Goal: Register for event/course

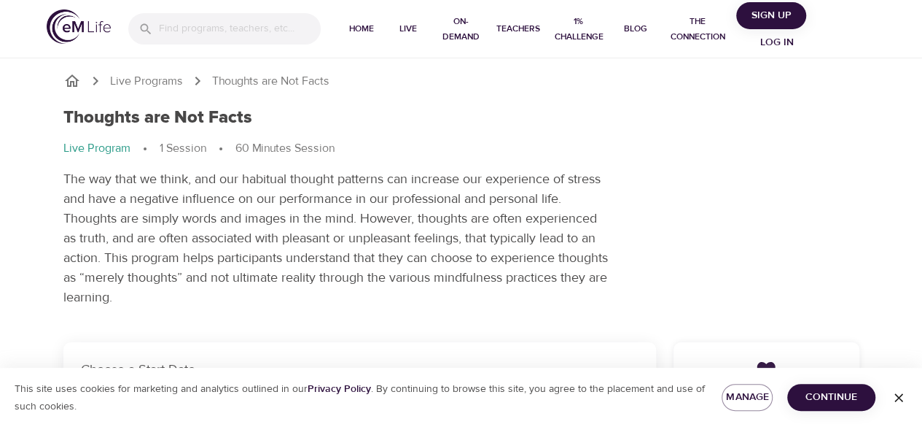
click at [777, 40] on span "Log in" at bounding box center [777, 43] width 58 height 18
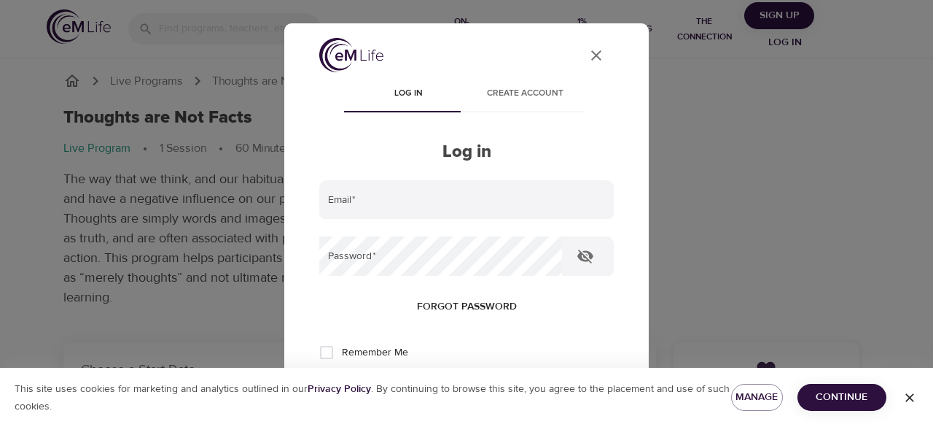
type input "[EMAIL_ADDRESS][DOMAIN_NAME]"
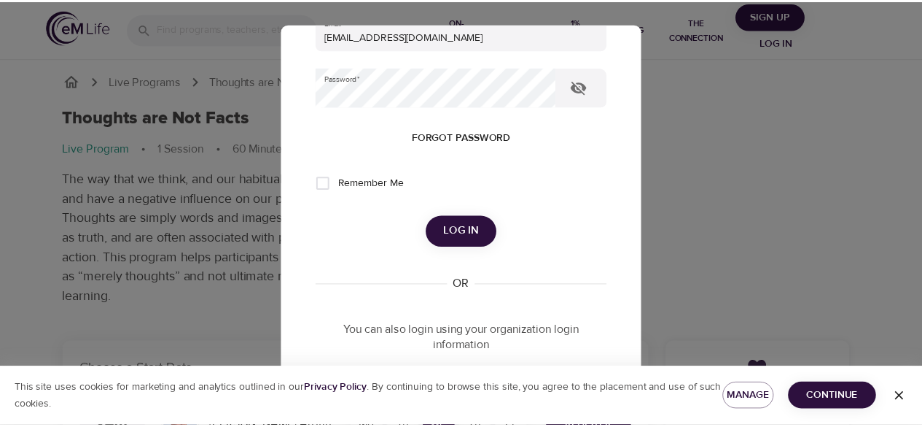
scroll to position [171, 0]
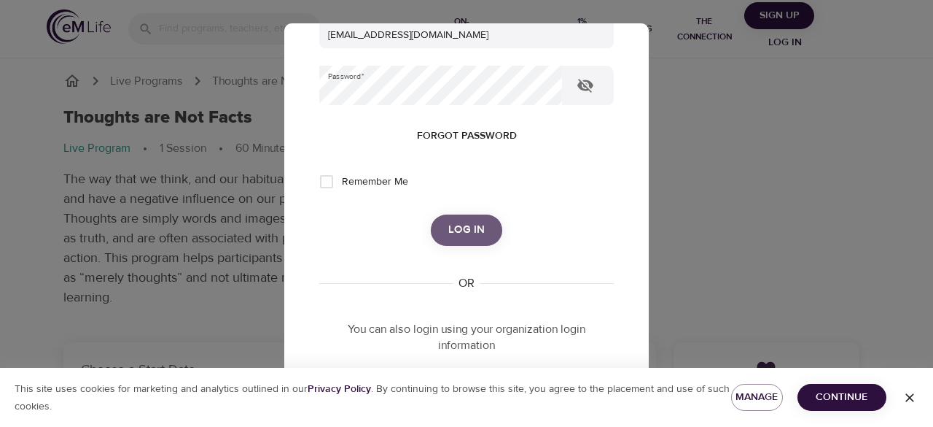
click at [449, 231] on span "Log in" at bounding box center [466, 229] width 36 height 19
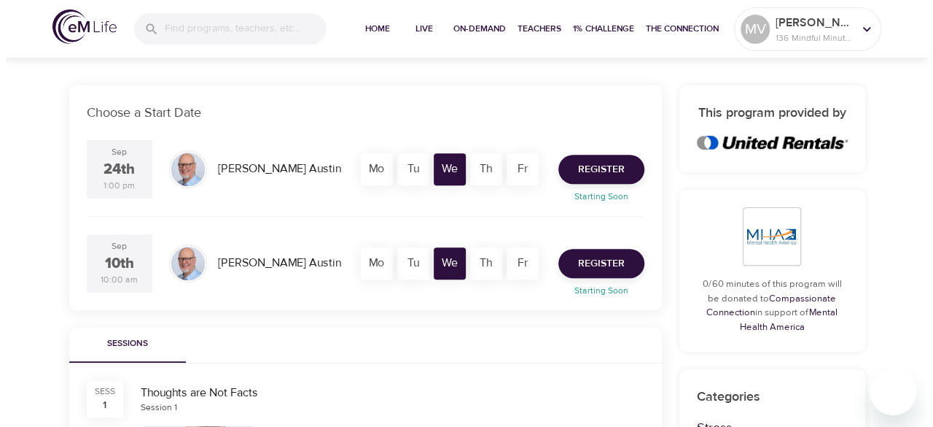
scroll to position [260, 0]
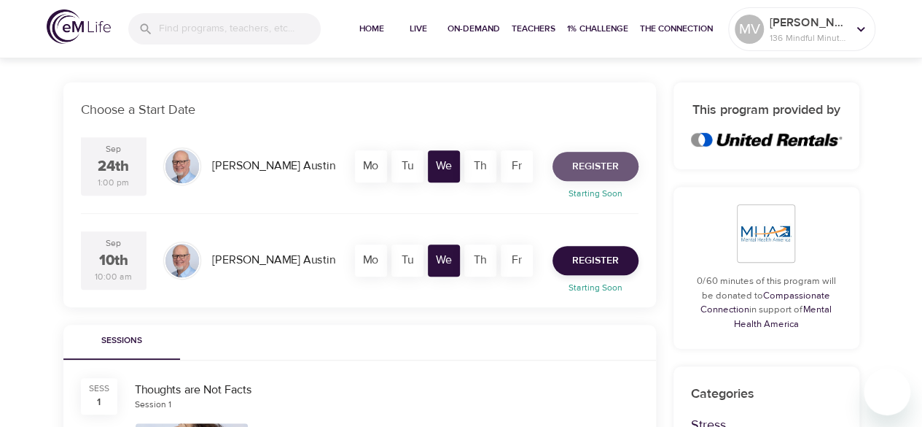
click at [611, 158] on span "Register" at bounding box center [595, 167] width 47 height 18
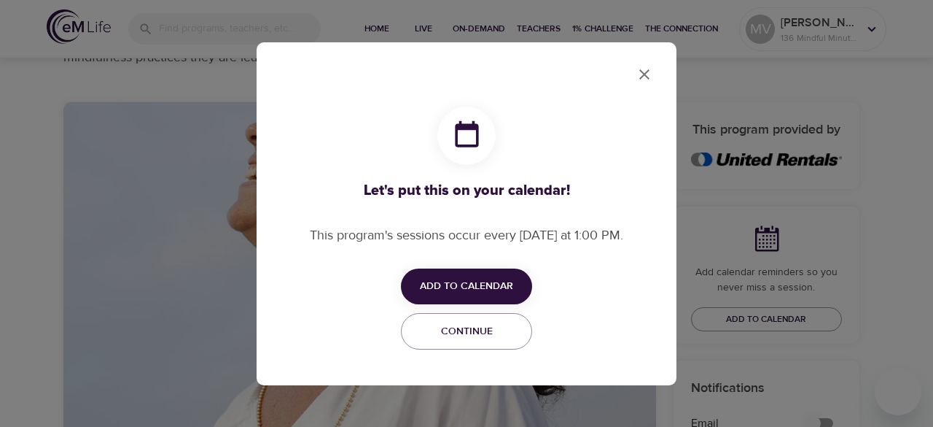
checkbox input "true"
click at [443, 274] on button "Add to Calendar" at bounding box center [466, 286] width 131 height 36
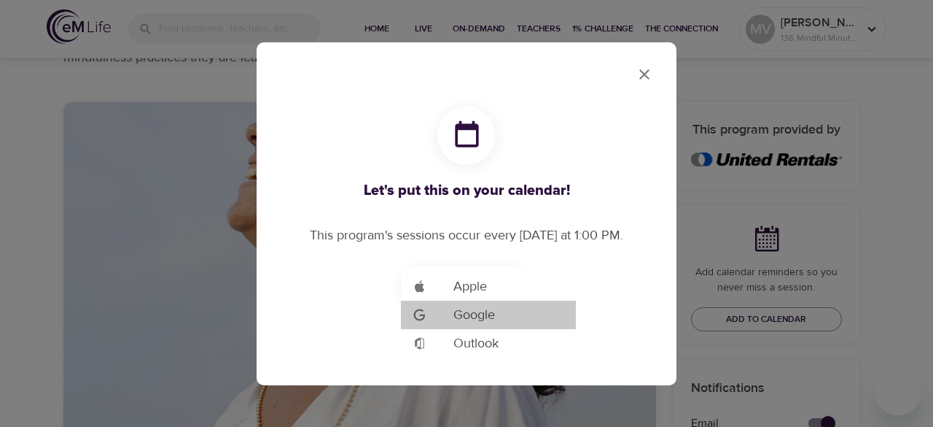
click at [461, 317] on span "Google" at bounding box center [475, 315] width 42 height 20
click at [641, 72] on div at bounding box center [466, 213] width 933 height 427
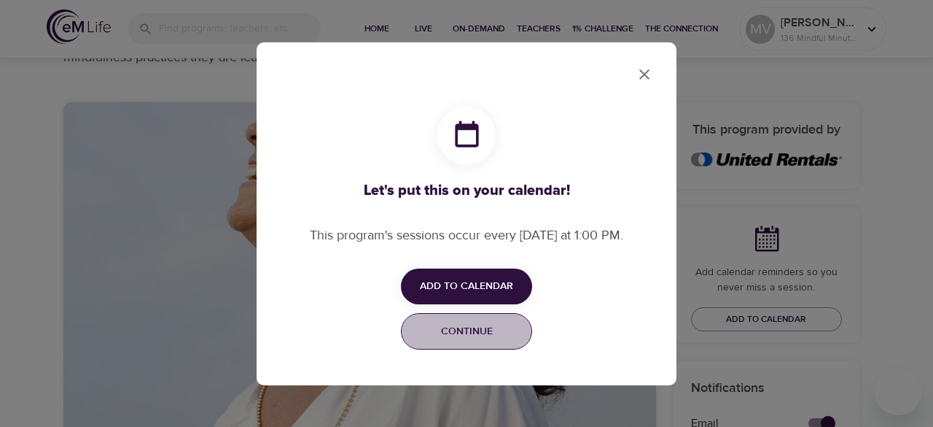
click at [517, 317] on button "Continue" at bounding box center [466, 331] width 131 height 37
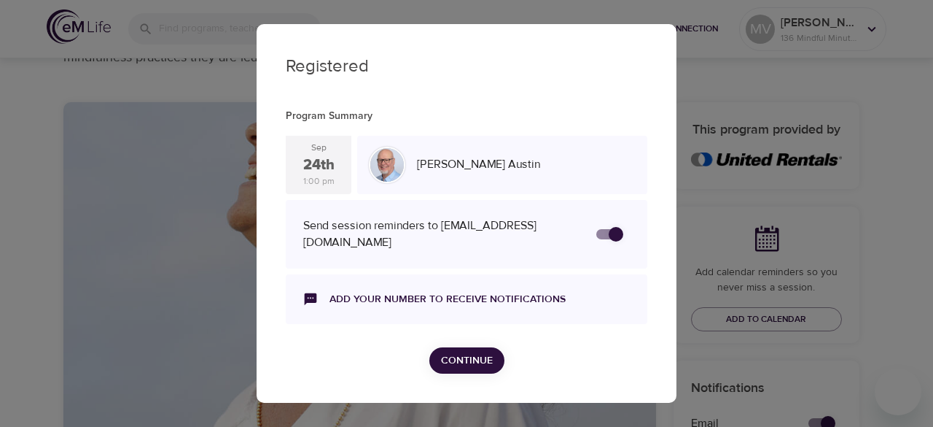
click at [517, 317] on div "Add your number to receive notifications" at bounding box center [467, 299] width 362 height 50
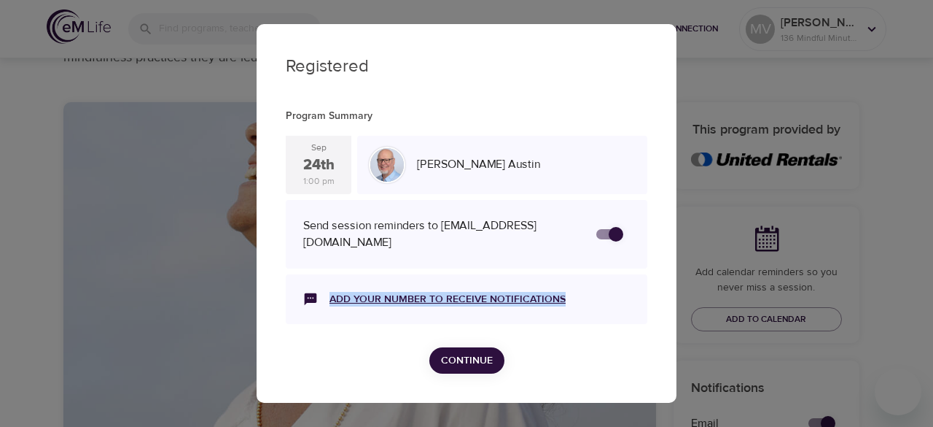
click at [492, 301] on link "Add your number to receive notifications" at bounding box center [448, 299] width 236 height 15
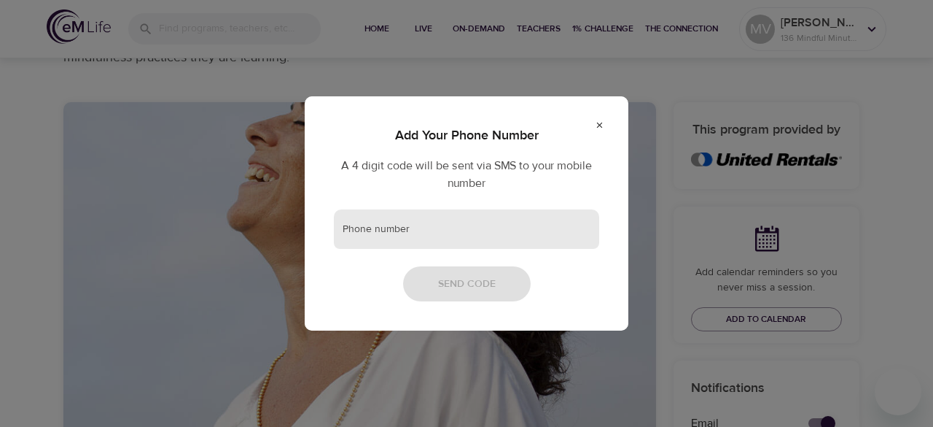
click at [435, 219] on input "text" at bounding box center [466, 228] width 265 height 39
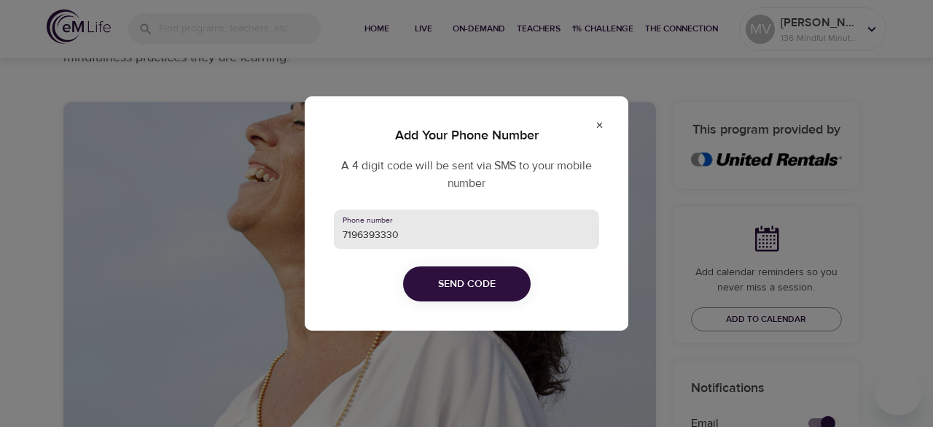
type input "7196393330"
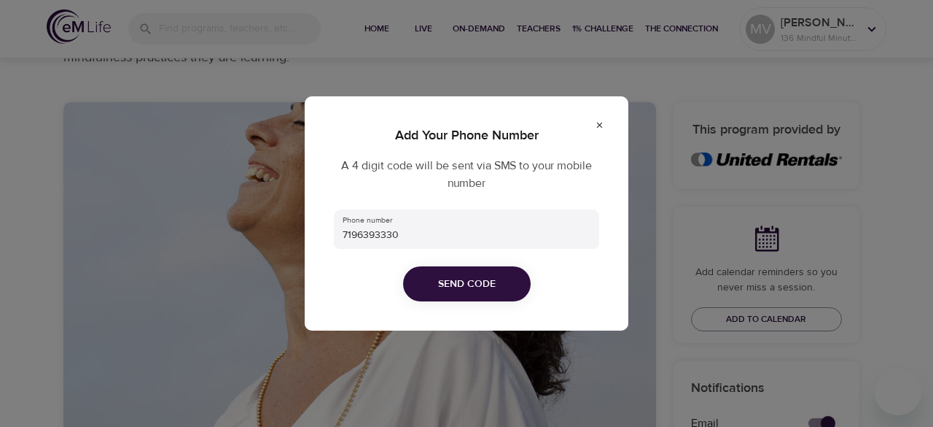
click at [444, 257] on div "Add Your Phone Number A 4 digit code will be sent via SMS to your mobile number…" at bounding box center [467, 213] width 324 height 234
click at [449, 279] on span "Send Code" at bounding box center [467, 284] width 58 height 18
